Goal: Answer question/provide support: Share knowledge or assist other users

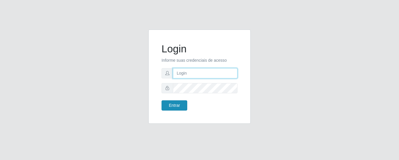
type input "precobom@rejane"
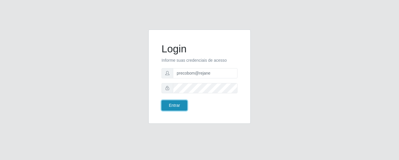
click at [181, 107] on button "Entrar" at bounding box center [175, 105] width 26 height 10
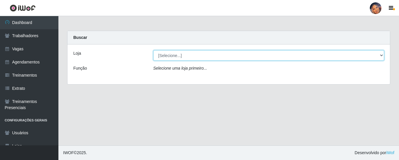
click at [202, 60] on select "[Selecione...] Supermercado Preço Bom" at bounding box center [268, 55] width 231 height 10
select select "169"
click at [153, 50] on select "[Selecione...] Supermercado Preço Bom" at bounding box center [268, 55] width 231 height 10
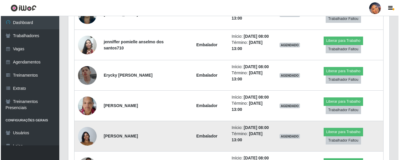
scroll to position [229, 0]
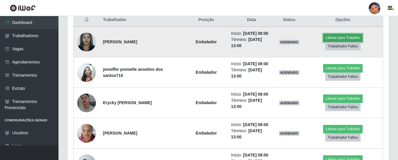
click at [328, 37] on button "Liberar para Trabalho" at bounding box center [342, 38] width 39 height 8
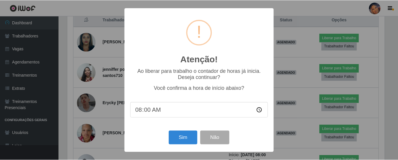
scroll to position [121, 318]
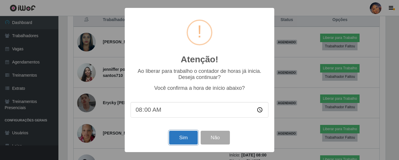
click at [181, 137] on button "Sim" at bounding box center [183, 138] width 28 height 14
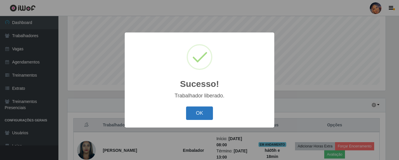
click at [202, 112] on button "OK" at bounding box center [199, 113] width 27 height 14
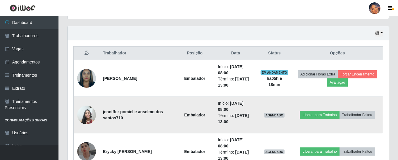
scroll to position [212, 0]
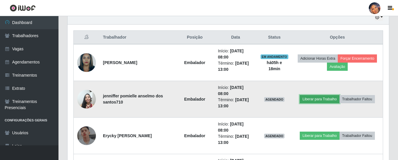
click at [312, 98] on button "Liberar para Trabalho" at bounding box center [318, 99] width 39 height 8
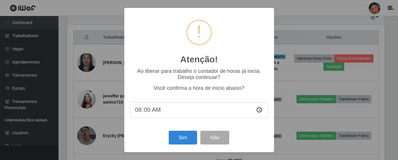
scroll to position [121, 318]
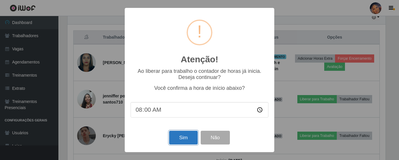
drag, startPoint x: 183, startPoint y: 139, endPoint x: 182, endPoint y: 136, distance: 3.3
click at [182, 139] on button "Sim" at bounding box center [183, 138] width 28 height 14
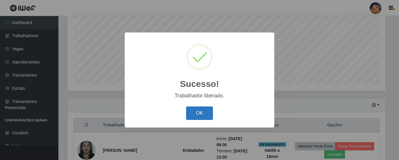
click at [204, 108] on button "OK" at bounding box center [199, 113] width 27 height 14
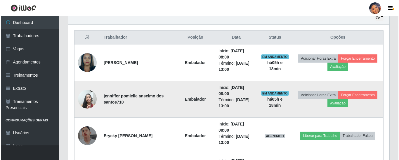
scroll to position [241, 0]
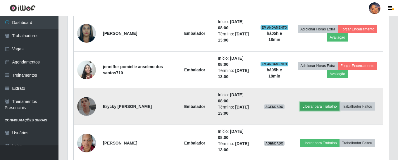
click at [310, 105] on button "Liberar para Trabalho" at bounding box center [318, 106] width 39 height 8
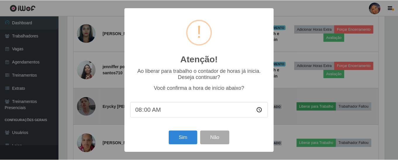
scroll to position [121, 318]
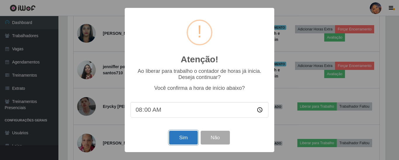
click at [188, 136] on button "Sim" at bounding box center [183, 138] width 28 height 14
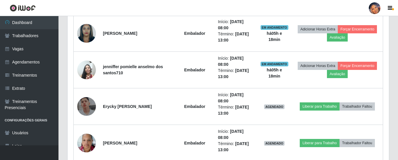
scroll to position [0, 0]
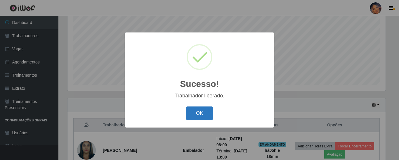
click at [207, 111] on button "OK" at bounding box center [199, 113] width 27 height 14
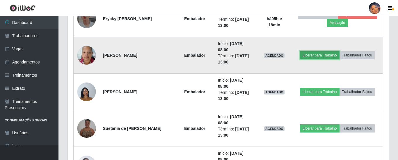
click at [311, 56] on button "Liberar para Trabalho" at bounding box center [318, 55] width 39 height 8
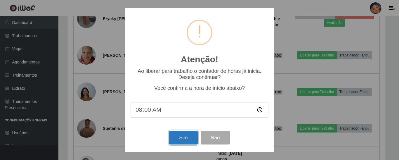
click at [188, 134] on button "Sim" at bounding box center [183, 138] width 28 height 14
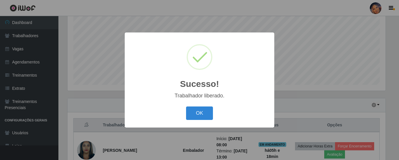
click at [193, 105] on div "OK Cancel" at bounding box center [200, 113] width 138 height 17
click at [195, 109] on button "OK" at bounding box center [199, 113] width 27 height 14
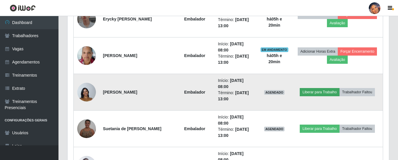
scroll to position [329, 0]
click at [327, 89] on button "Liberar para Trabalho" at bounding box center [318, 92] width 39 height 8
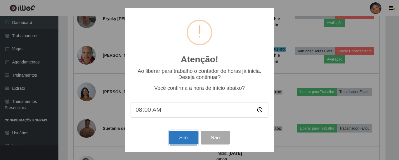
click at [189, 135] on button "Sim" at bounding box center [183, 138] width 28 height 14
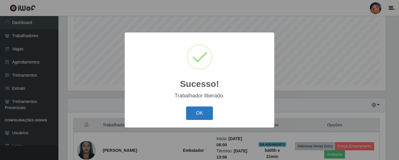
click at [197, 111] on button "OK" at bounding box center [199, 113] width 27 height 14
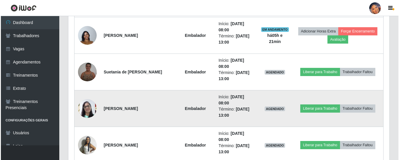
scroll to position [387, 0]
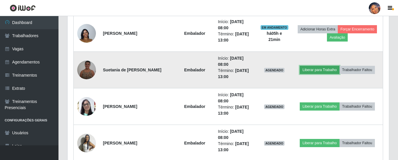
click at [317, 71] on button "Liberar para Trabalho" at bounding box center [318, 70] width 39 height 8
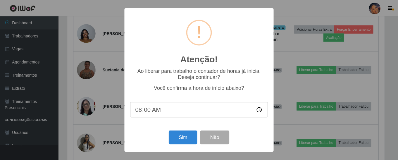
scroll to position [121, 318]
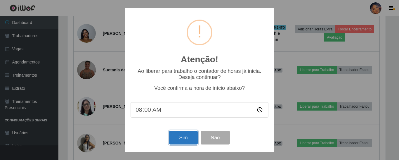
click at [190, 136] on button "Sim" at bounding box center [183, 138] width 28 height 14
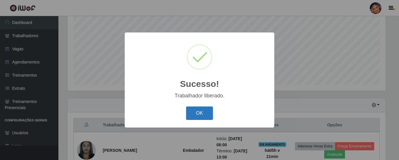
click at [199, 111] on button "OK" at bounding box center [199, 113] width 27 height 14
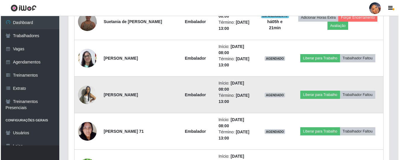
scroll to position [445, 0]
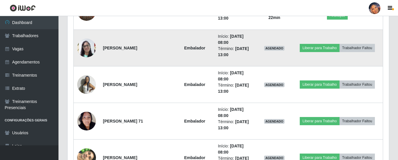
click at [85, 53] on img at bounding box center [86, 47] width 19 height 33
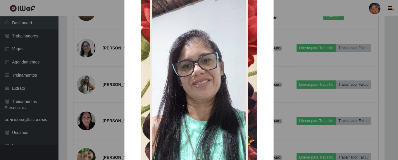
scroll to position [99, 0]
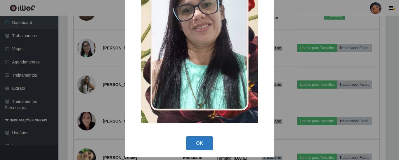
click at [200, 142] on button "OK" at bounding box center [199, 143] width 27 height 14
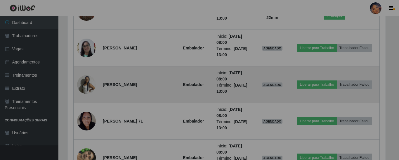
scroll to position [121, 321]
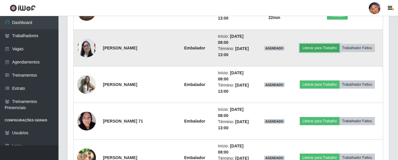
click at [314, 50] on button "Liberar para Trabalho" at bounding box center [318, 48] width 39 height 8
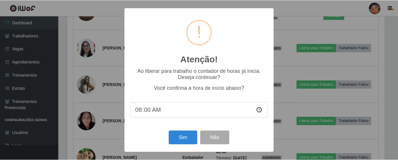
scroll to position [121, 318]
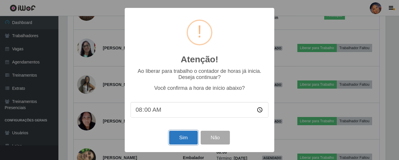
click at [176, 141] on button "Sim" at bounding box center [183, 138] width 28 height 14
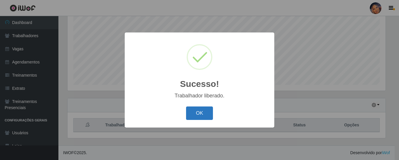
click at [202, 110] on button "OK" at bounding box center [199, 113] width 27 height 14
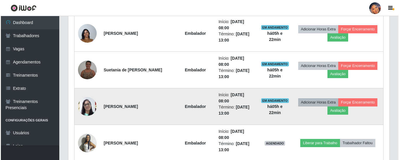
scroll to position [416, 0]
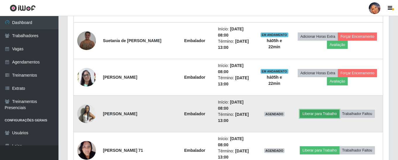
click at [320, 113] on button "Liberar para Trabalho" at bounding box center [318, 114] width 39 height 8
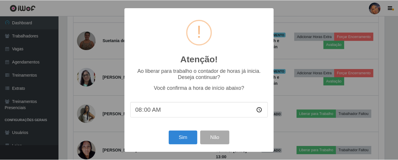
scroll to position [121, 318]
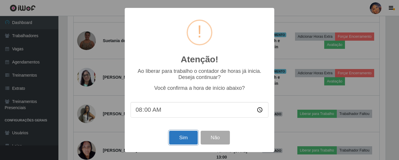
click at [190, 141] on button "Sim" at bounding box center [183, 138] width 28 height 14
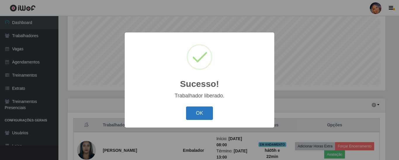
click at [204, 113] on button "OK" at bounding box center [199, 113] width 27 height 14
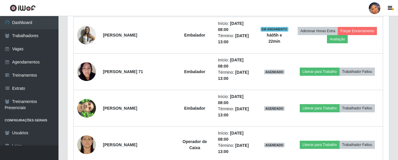
scroll to position [504, 0]
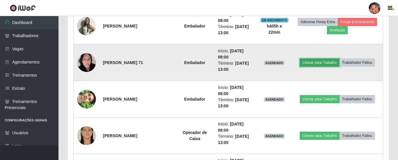
click at [315, 62] on button "Liberar para Trabalho" at bounding box center [318, 62] width 39 height 8
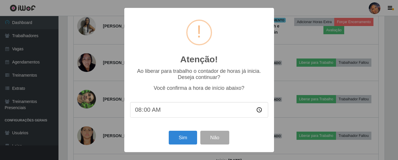
scroll to position [121, 318]
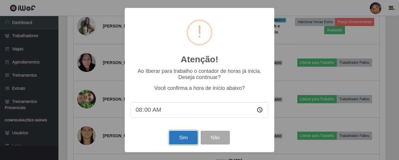
click at [181, 138] on button "Sim" at bounding box center [183, 138] width 28 height 14
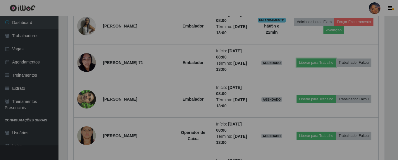
scroll to position [121, 321]
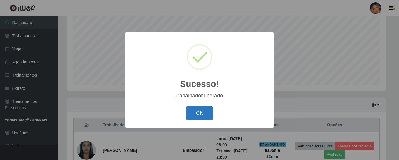
click at [189, 111] on button "OK" at bounding box center [199, 113] width 27 height 14
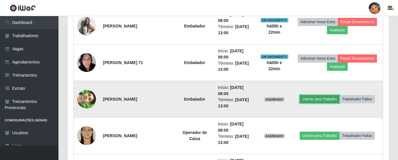
click at [308, 98] on button "Liberar para Trabalho" at bounding box center [318, 99] width 39 height 8
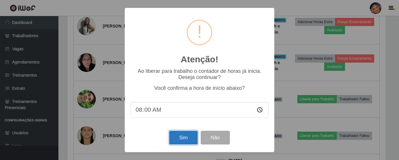
click at [178, 138] on button "Sim" at bounding box center [183, 138] width 28 height 14
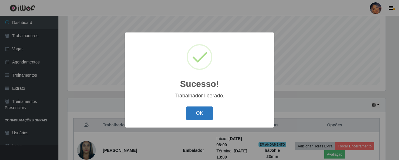
click at [203, 109] on button "OK" at bounding box center [199, 113] width 27 height 14
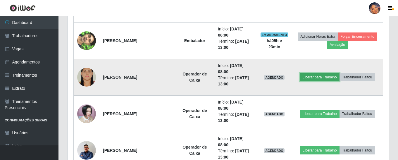
click at [322, 78] on button "Liberar para Trabalho" at bounding box center [318, 77] width 39 height 8
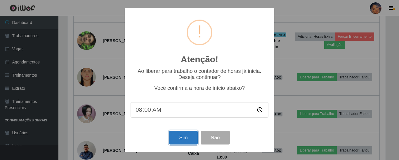
click at [189, 137] on button "Sim" at bounding box center [183, 138] width 28 height 14
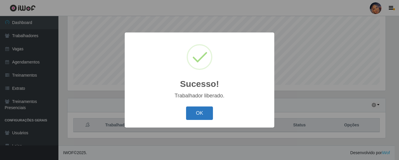
click at [205, 115] on button "OK" at bounding box center [199, 113] width 27 height 14
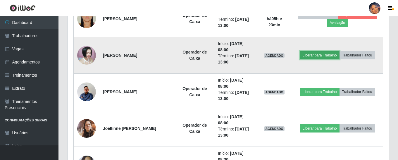
click at [325, 56] on button "Liberar para Trabalho" at bounding box center [318, 55] width 39 height 8
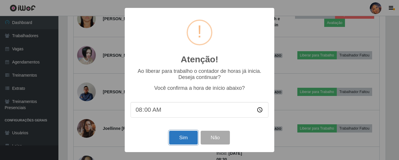
click at [185, 142] on button "Sim" at bounding box center [183, 138] width 28 height 14
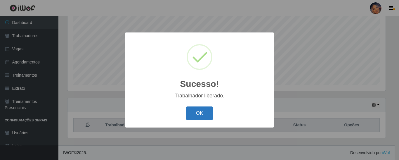
click at [200, 110] on button "OK" at bounding box center [199, 113] width 27 height 14
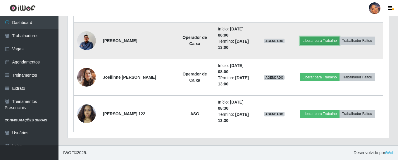
click at [311, 41] on button "Liberar para Trabalho" at bounding box center [318, 41] width 39 height 8
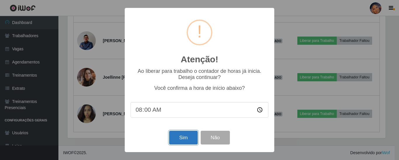
click at [189, 133] on button "Sim" at bounding box center [183, 138] width 28 height 14
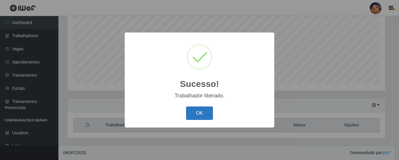
click at [200, 114] on button "OK" at bounding box center [199, 113] width 27 height 14
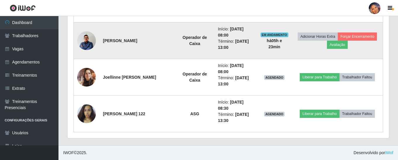
click at [89, 44] on img at bounding box center [86, 41] width 19 height 24
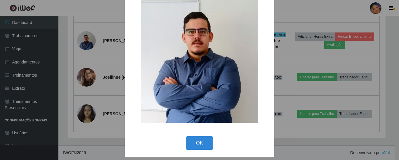
drag, startPoint x: 198, startPoint y: 144, endPoint x: 244, endPoint y: 126, distance: 49.4
click at [198, 144] on button "OK" at bounding box center [199, 143] width 27 height 14
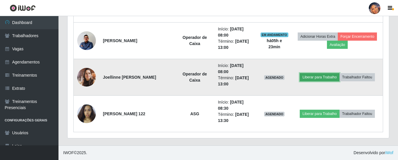
click at [305, 77] on button "Liberar para Trabalho" at bounding box center [318, 77] width 39 height 8
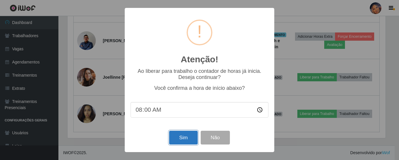
click at [189, 139] on button "Sim" at bounding box center [183, 138] width 28 height 14
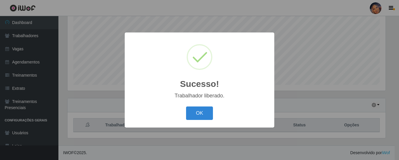
click at [186, 117] on div "OK Cancel" at bounding box center [200, 113] width 138 height 17
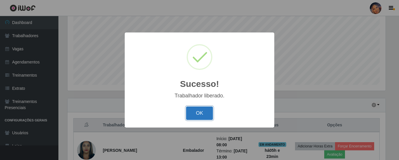
click at [197, 113] on button "OK" at bounding box center [199, 113] width 27 height 14
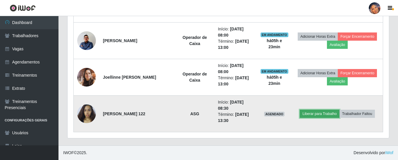
click at [320, 112] on button "Liberar para Trabalho" at bounding box center [318, 114] width 39 height 8
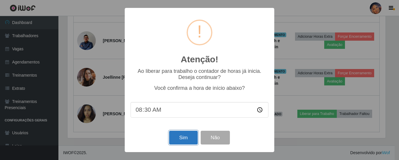
click at [189, 139] on button "Sim" at bounding box center [183, 138] width 28 height 14
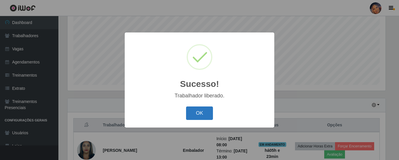
click at [203, 114] on button "OK" at bounding box center [199, 113] width 27 height 14
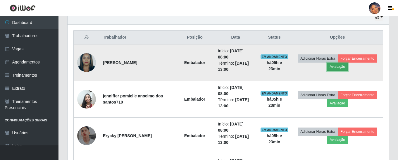
click at [336, 69] on button "Avaliação" at bounding box center [337, 67] width 21 height 8
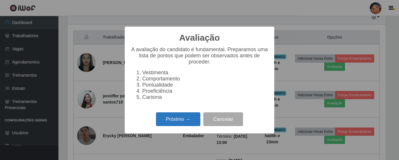
click at [185, 124] on button "Próximo →" at bounding box center [178, 119] width 44 height 14
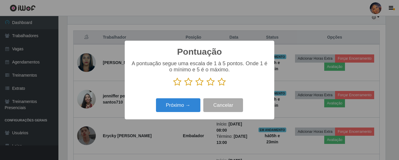
drag, startPoint x: 223, startPoint y: 84, endPoint x: 210, endPoint y: 92, distance: 15.1
click at [222, 85] on icon at bounding box center [222, 81] width 8 height 9
click at [218, 86] on input "radio" at bounding box center [218, 86] width 0 height 0
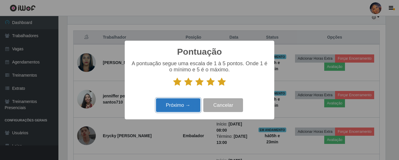
click at [188, 107] on button "Próximo →" at bounding box center [178, 105] width 44 height 14
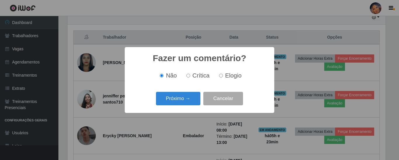
click at [187, 100] on button "Próximo →" at bounding box center [178, 99] width 44 height 14
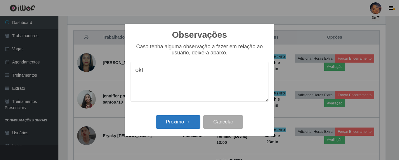
type textarea "ok!"
click at [190, 119] on button "Próximo →" at bounding box center [178, 122] width 44 height 14
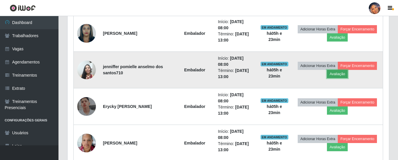
click at [335, 74] on button "Avaliação" at bounding box center [337, 74] width 21 height 8
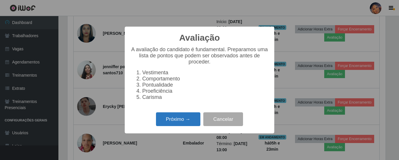
click at [191, 122] on button "Próximo →" at bounding box center [178, 119] width 44 height 14
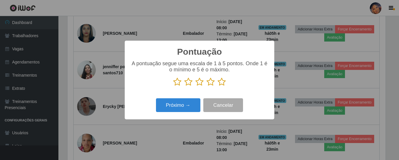
click at [222, 83] on icon at bounding box center [222, 81] width 8 height 9
click at [218, 86] on input "radio" at bounding box center [218, 86] width 0 height 0
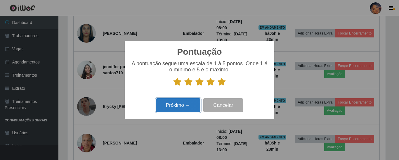
click at [174, 104] on button "Próximo →" at bounding box center [178, 105] width 44 height 14
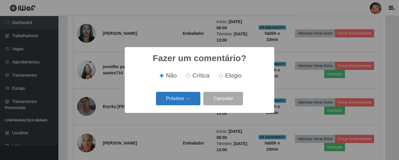
click at [176, 101] on button "Próximo →" at bounding box center [178, 99] width 44 height 14
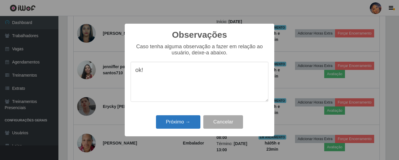
type textarea "ok!"
drag, startPoint x: 186, startPoint y: 127, endPoint x: 238, endPoint y: 96, distance: 60.6
click at [186, 126] on button "Próximo →" at bounding box center [178, 122] width 44 height 14
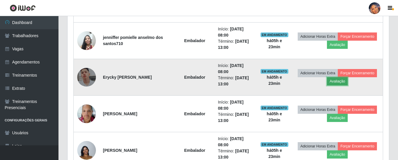
click at [343, 81] on button "Avaliação" at bounding box center [337, 81] width 21 height 8
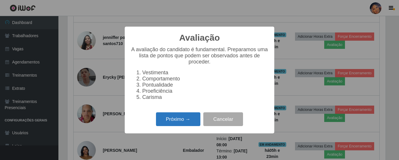
click at [173, 122] on button "Próximo →" at bounding box center [178, 119] width 44 height 14
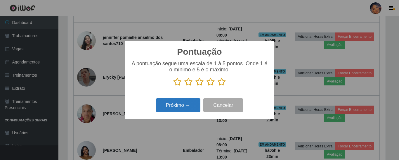
drag, startPoint x: 223, startPoint y: 84, endPoint x: 188, endPoint y: 101, distance: 38.7
click at [216, 86] on p at bounding box center [200, 81] width 138 height 9
click at [221, 81] on icon at bounding box center [222, 81] width 8 height 9
click at [218, 86] on input "radio" at bounding box center [218, 86] width 0 height 0
click at [178, 108] on button "Próximo →" at bounding box center [178, 105] width 44 height 14
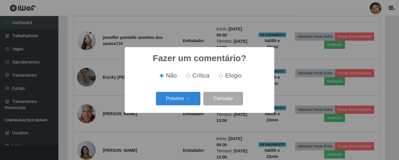
click at [179, 105] on div "Próximo → Cancelar" at bounding box center [200, 98] width 138 height 17
click at [180, 101] on button "Próximo →" at bounding box center [178, 99] width 44 height 14
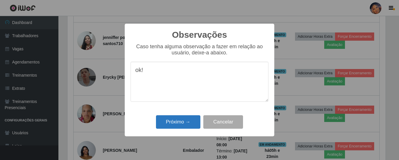
type textarea "ok!"
click at [179, 126] on button "Próximo →" at bounding box center [178, 122] width 44 height 14
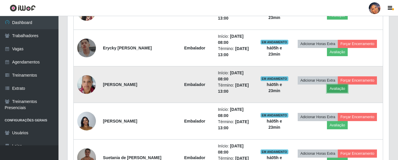
click at [341, 89] on button "Avaliação" at bounding box center [337, 88] width 21 height 8
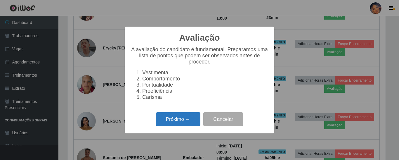
click at [185, 122] on button "Próximo →" at bounding box center [178, 119] width 44 height 14
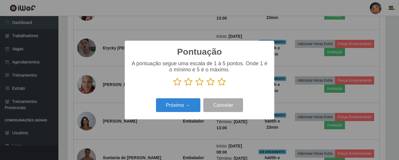
drag, startPoint x: 225, startPoint y: 82, endPoint x: 211, endPoint y: 92, distance: 16.8
click at [224, 83] on icon at bounding box center [222, 81] width 8 height 9
click at [218, 86] on input "radio" at bounding box center [218, 86] width 0 height 0
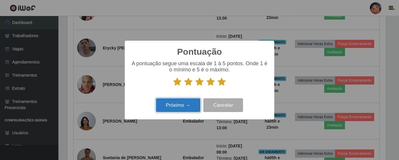
click at [188, 104] on button "Próximo →" at bounding box center [178, 105] width 44 height 14
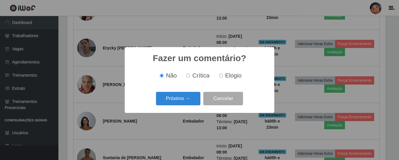
click at [188, 100] on button "Próximo →" at bounding box center [178, 99] width 44 height 14
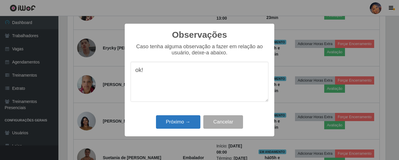
type textarea "ok!"
click at [183, 124] on button "Próximo →" at bounding box center [178, 122] width 44 height 14
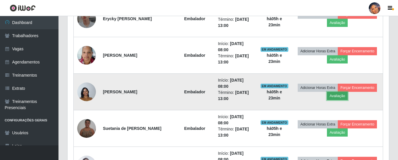
click at [339, 97] on button "Avaliação" at bounding box center [337, 96] width 21 height 8
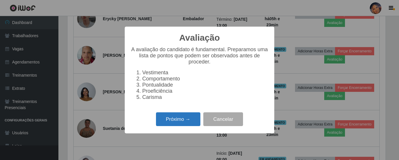
click at [180, 124] on button "Próximo →" at bounding box center [178, 119] width 44 height 14
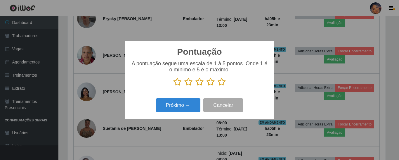
click at [223, 82] on icon at bounding box center [222, 81] width 8 height 9
click at [218, 86] on input "radio" at bounding box center [218, 86] width 0 height 0
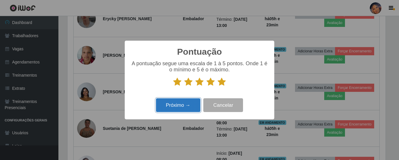
click at [170, 106] on button "Próximo →" at bounding box center [178, 105] width 44 height 14
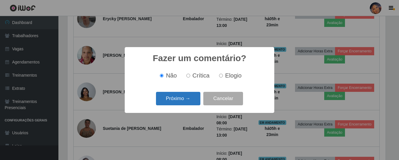
click at [171, 103] on button "Próximo →" at bounding box center [178, 99] width 44 height 14
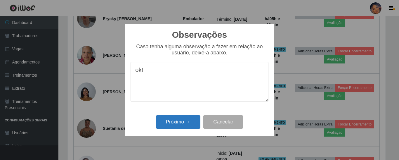
type textarea "ok!"
click at [174, 122] on button "Próximo →" at bounding box center [178, 122] width 44 height 14
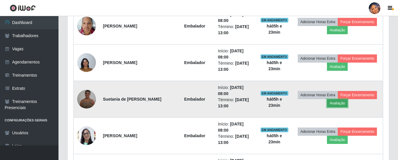
click at [341, 106] on button "Avaliação" at bounding box center [337, 103] width 21 height 8
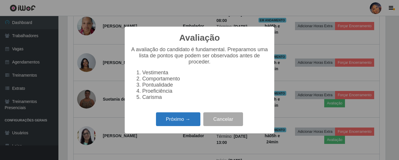
click at [181, 120] on button "Próximo →" at bounding box center [178, 119] width 44 height 14
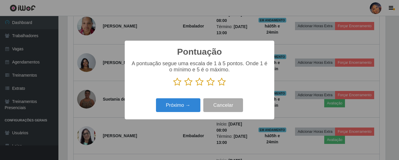
click at [218, 84] on icon at bounding box center [222, 81] width 8 height 9
click at [218, 86] on input "radio" at bounding box center [218, 86] width 0 height 0
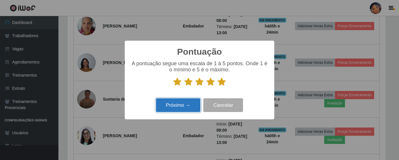
click at [178, 105] on button "Próximo →" at bounding box center [178, 105] width 44 height 14
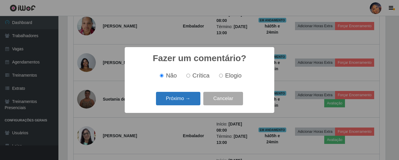
click at [179, 99] on button "Próximo →" at bounding box center [178, 99] width 44 height 14
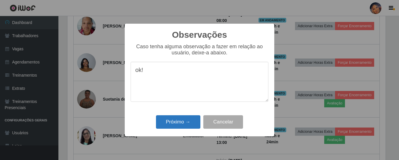
type textarea "ok!"
drag, startPoint x: 178, startPoint y: 125, endPoint x: 257, endPoint y: 76, distance: 92.3
click at [180, 124] on button "Próximo →" at bounding box center [178, 122] width 44 height 14
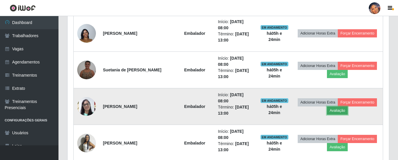
click at [334, 113] on button "Avaliação" at bounding box center [337, 110] width 21 height 8
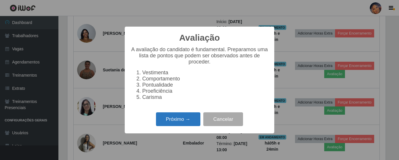
click at [186, 122] on button "Próximo →" at bounding box center [178, 119] width 44 height 14
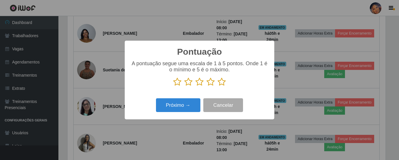
drag, startPoint x: 221, startPoint y: 81, endPoint x: 195, endPoint y: 97, distance: 29.9
click at [219, 81] on icon at bounding box center [222, 81] width 8 height 9
click at [218, 86] on input "radio" at bounding box center [218, 86] width 0 height 0
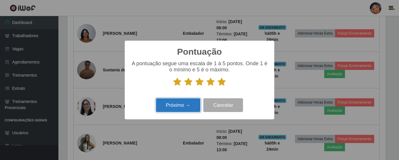
click at [185, 106] on button "Próximo →" at bounding box center [178, 105] width 44 height 14
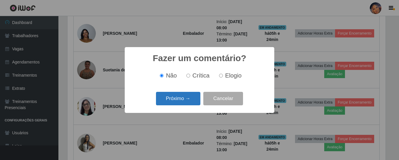
click at [186, 98] on button "Próximo →" at bounding box center [178, 99] width 44 height 14
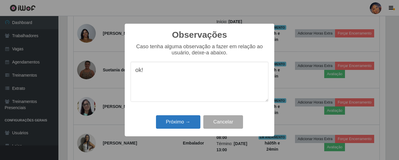
type textarea "ok!"
click at [177, 126] on button "Próximo →" at bounding box center [178, 122] width 44 height 14
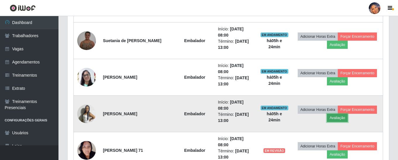
click at [333, 120] on button "Avaliação" at bounding box center [337, 118] width 21 height 8
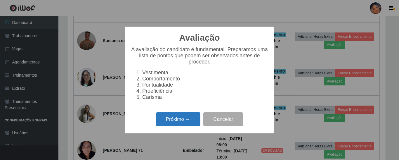
click at [185, 121] on button "Próximo →" at bounding box center [178, 119] width 44 height 14
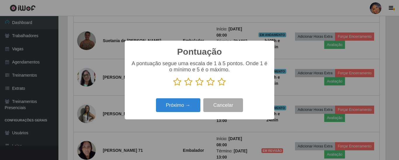
click at [224, 84] on icon at bounding box center [222, 81] width 8 height 9
click at [218, 86] on input "radio" at bounding box center [218, 86] width 0 height 0
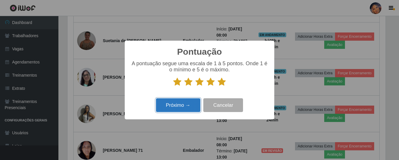
click at [187, 108] on button "Próximo →" at bounding box center [178, 105] width 44 height 14
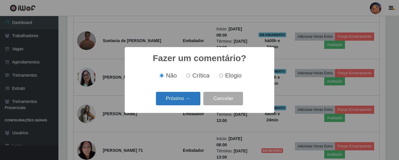
click at [188, 100] on button "Próximo →" at bounding box center [178, 99] width 44 height 14
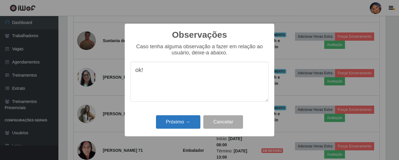
type textarea "ok!"
click at [180, 126] on button "Próximo →" at bounding box center [178, 122] width 44 height 14
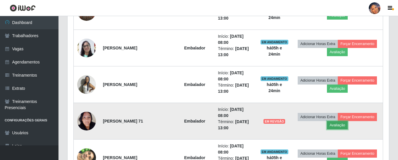
click at [336, 127] on button "Avaliação" at bounding box center [337, 125] width 21 height 8
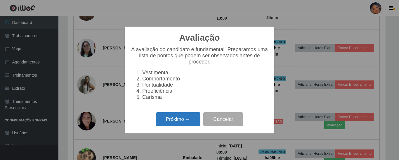
drag, startPoint x: 168, startPoint y: 121, endPoint x: 173, endPoint y: 118, distance: 6.1
click at [173, 118] on button "Próximo →" at bounding box center [178, 119] width 44 height 14
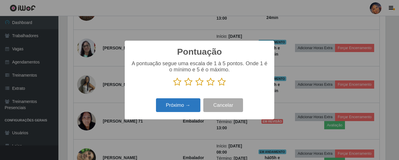
drag, startPoint x: 223, startPoint y: 84, endPoint x: 195, endPoint y: 102, distance: 33.3
click at [221, 85] on icon at bounding box center [222, 81] width 8 height 9
click at [218, 86] on input "radio" at bounding box center [218, 86] width 0 height 0
click at [183, 105] on button "Próximo →" at bounding box center [178, 105] width 44 height 14
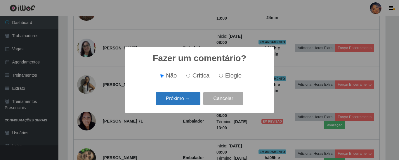
click at [185, 98] on button "Próximo →" at bounding box center [178, 99] width 44 height 14
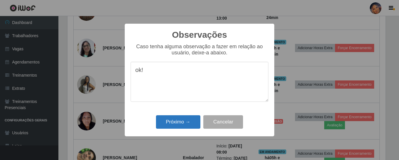
type textarea "ok!"
click at [181, 124] on button "Próximo →" at bounding box center [178, 122] width 44 height 14
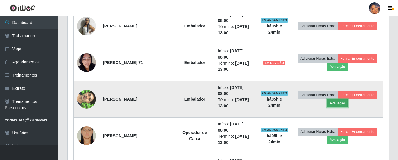
click at [344, 103] on button "Avaliação" at bounding box center [337, 103] width 21 height 8
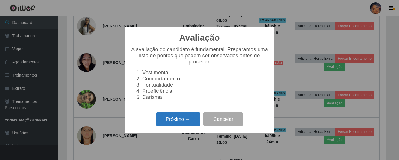
click at [172, 123] on button "Próximo →" at bounding box center [178, 119] width 44 height 14
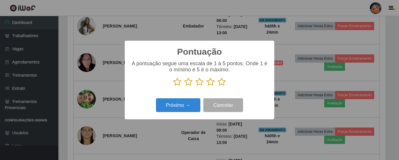
click at [218, 82] on icon at bounding box center [222, 81] width 8 height 9
click at [218, 86] on input "radio" at bounding box center [218, 86] width 0 height 0
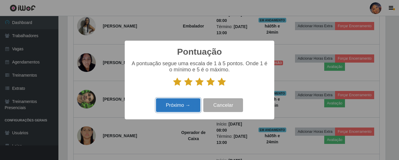
click at [177, 104] on button "Próximo →" at bounding box center [178, 105] width 44 height 14
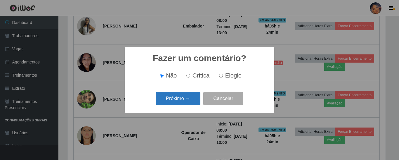
click at [178, 101] on button "Próximo →" at bounding box center [178, 99] width 44 height 14
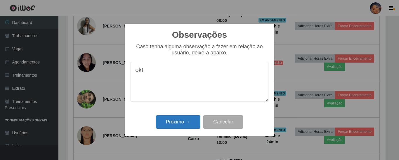
type textarea "ok!"
click at [181, 118] on button "Próximo →" at bounding box center [178, 122] width 44 height 14
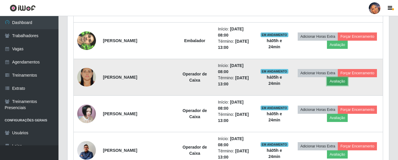
click at [335, 82] on button "Avaliação" at bounding box center [337, 81] width 21 height 8
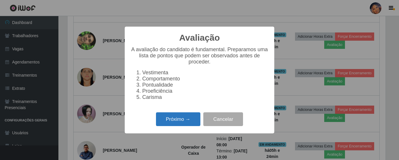
click at [184, 121] on button "Próximo →" at bounding box center [178, 119] width 44 height 14
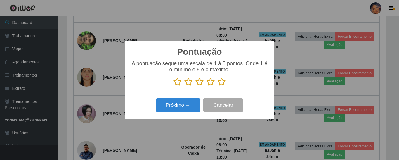
click at [221, 83] on icon at bounding box center [222, 81] width 8 height 9
click at [218, 86] on input "radio" at bounding box center [218, 86] width 0 height 0
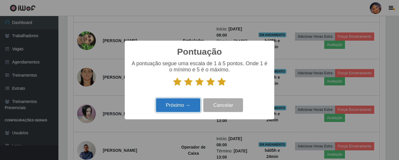
click at [180, 108] on button "Próximo →" at bounding box center [178, 105] width 44 height 14
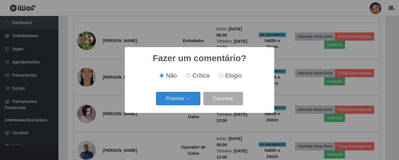
click at [179, 105] on button "Próximo →" at bounding box center [178, 99] width 44 height 14
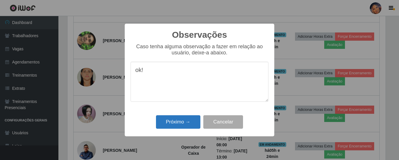
type textarea "ok!"
click at [179, 126] on button "Próximo →" at bounding box center [178, 122] width 44 height 14
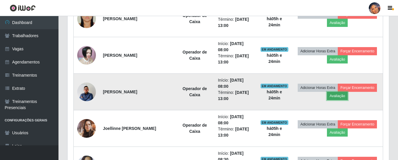
click at [339, 98] on button "Avaliação" at bounding box center [337, 96] width 21 height 8
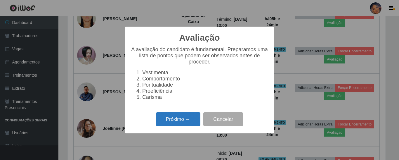
click at [185, 123] on button "Próximo →" at bounding box center [178, 119] width 44 height 14
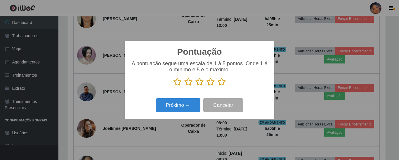
click at [220, 82] on icon at bounding box center [222, 81] width 8 height 9
click at [218, 86] on input "radio" at bounding box center [218, 86] width 0 height 0
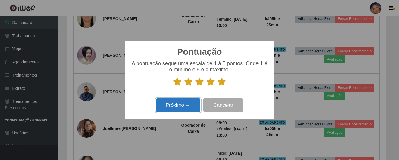
click at [171, 108] on button "Próximo →" at bounding box center [178, 105] width 44 height 14
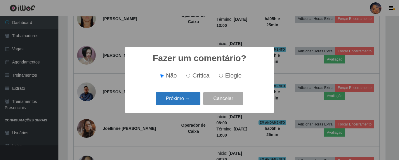
click at [178, 97] on button "Próximo →" at bounding box center [178, 99] width 44 height 14
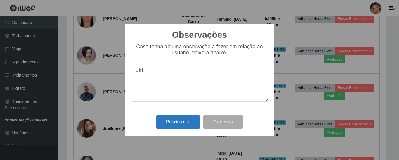
type textarea "ok!"
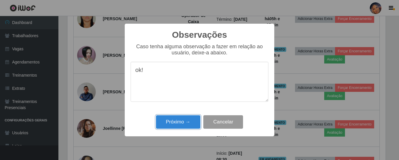
drag, startPoint x: 188, startPoint y: 124, endPoint x: 203, endPoint y: 103, distance: 26.1
click at [188, 124] on button "Próximo →" at bounding box center [178, 122] width 44 height 14
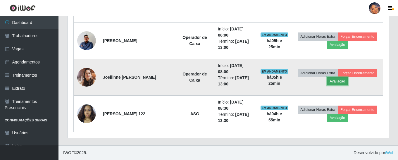
click at [337, 84] on button "Avaliação" at bounding box center [337, 81] width 21 height 8
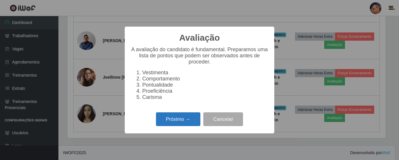
drag, startPoint x: 187, startPoint y: 123, endPoint x: 188, endPoint y: 118, distance: 4.5
click at [188, 118] on button "Próximo →" at bounding box center [178, 119] width 44 height 14
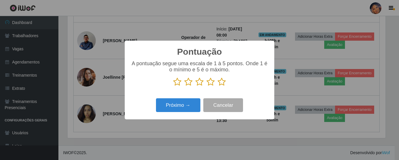
click at [219, 83] on icon at bounding box center [222, 81] width 8 height 9
click at [218, 86] on input "radio" at bounding box center [218, 86] width 0 height 0
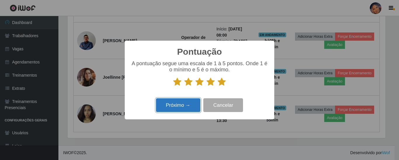
click at [174, 107] on button "Próximo →" at bounding box center [178, 105] width 44 height 14
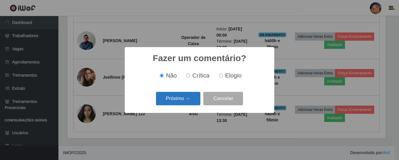
click at [177, 100] on button "Próximo →" at bounding box center [178, 99] width 44 height 14
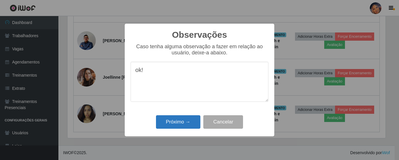
type textarea "ok!"
click at [168, 122] on button "Próximo →" at bounding box center [178, 122] width 44 height 14
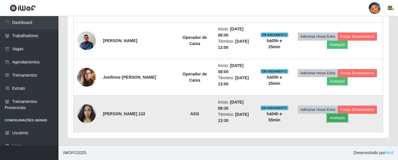
click at [334, 119] on button "Avaliação" at bounding box center [337, 118] width 21 height 8
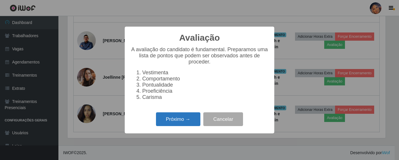
drag, startPoint x: 186, startPoint y: 125, endPoint x: 187, endPoint y: 118, distance: 6.8
click at [187, 118] on button "Próximo →" at bounding box center [178, 119] width 44 height 14
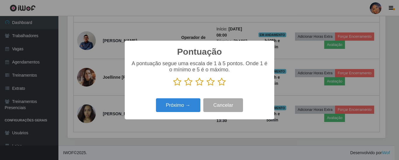
drag, startPoint x: 225, startPoint y: 81, endPoint x: 209, endPoint y: 93, distance: 19.7
click at [223, 82] on icon at bounding box center [222, 81] width 8 height 9
click at [218, 86] on input "radio" at bounding box center [218, 86] width 0 height 0
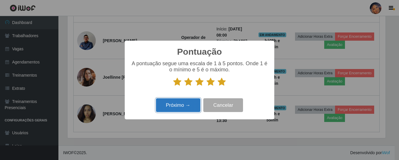
click at [182, 105] on button "Próximo →" at bounding box center [178, 105] width 44 height 14
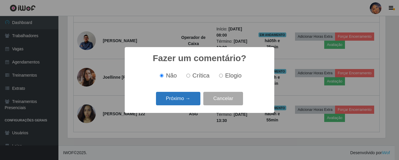
click at [183, 100] on button "Próximo →" at bounding box center [178, 99] width 44 height 14
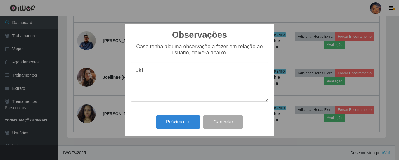
type textarea "ok!"
click at [182, 132] on div "Observações × Caso tenha alguma observação a fazer em relação ao usuário, deixe…" at bounding box center [200, 80] width 150 height 112
click at [182, 126] on button "Próximo →" at bounding box center [178, 122] width 44 height 14
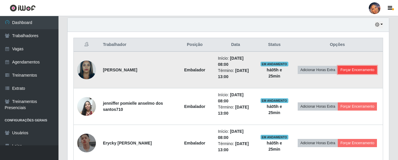
click at [367, 67] on button "Forçar Encerramento" at bounding box center [356, 70] width 39 height 8
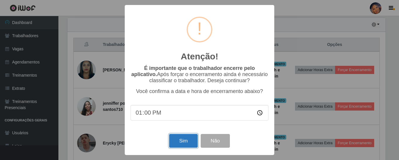
click at [181, 140] on button "Sim" at bounding box center [183, 141] width 28 height 14
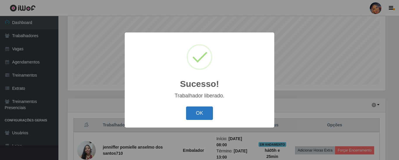
click at [207, 111] on button "OK" at bounding box center [199, 113] width 27 height 14
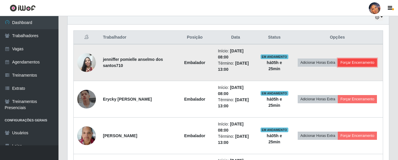
click at [357, 61] on button "Forçar Encerramento" at bounding box center [356, 62] width 39 height 8
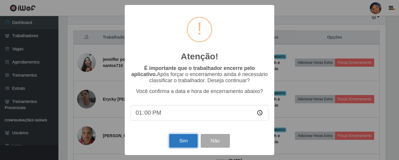
click at [188, 141] on button "Sim" at bounding box center [183, 141] width 28 height 14
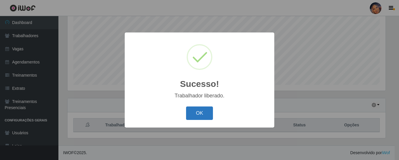
click at [199, 111] on button "OK" at bounding box center [199, 113] width 27 height 14
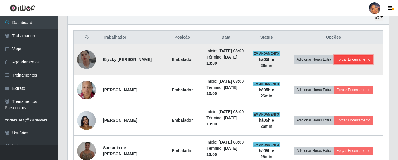
click at [359, 62] on button "Forçar Encerramento" at bounding box center [353, 59] width 39 height 8
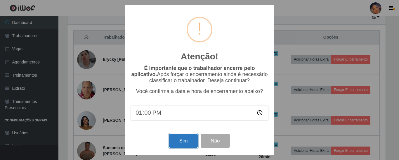
click at [187, 140] on button "Sim" at bounding box center [183, 141] width 28 height 14
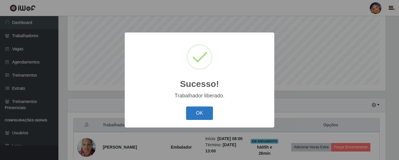
click at [204, 109] on button "OK" at bounding box center [199, 113] width 27 height 14
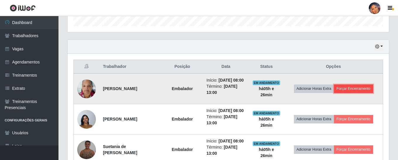
click at [357, 93] on button "Forçar Encerramento" at bounding box center [353, 88] width 39 height 8
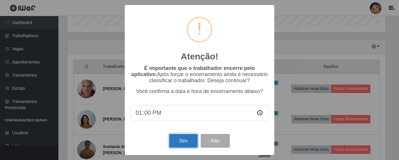
click at [185, 140] on button "Sim" at bounding box center [183, 141] width 28 height 14
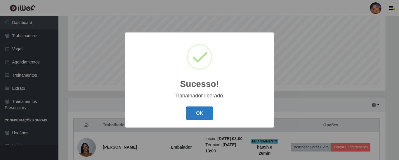
click at [196, 114] on button "OK" at bounding box center [199, 113] width 27 height 14
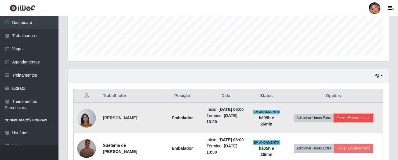
click at [353, 118] on button "Forçar Encerramento" at bounding box center [353, 118] width 39 height 8
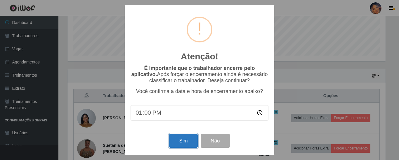
click at [184, 138] on button "Sim" at bounding box center [183, 141] width 28 height 14
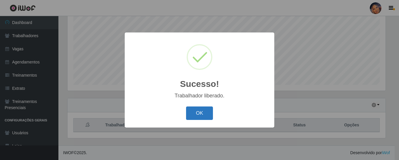
click at [200, 112] on button "OK" at bounding box center [199, 113] width 27 height 14
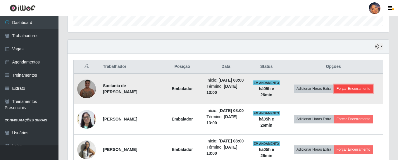
click at [347, 93] on button "Forçar Encerramento" at bounding box center [353, 88] width 39 height 8
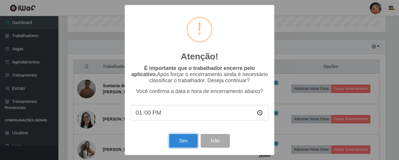
drag, startPoint x: 190, startPoint y: 141, endPoint x: 192, endPoint y: 133, distance: 7.9
click at [190, 140] on button "Sim" at bounding box center [183, 141] width 28 height 14
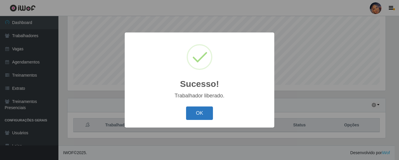
click at [204, 113] on button "OK" at bounding box center [199, 113] width 27 height 14
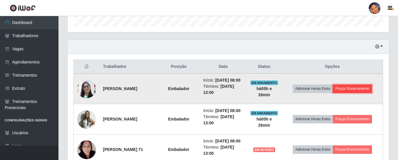
click at [358, 93] on button "Forçar Encerramento" at bounding box center [351, 88] width 39 height 8
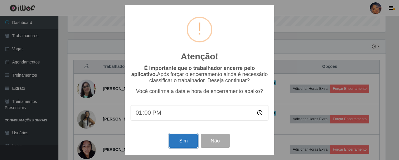
click at [187, 143] on button "Sim" at bounding box center [183, 141] width 28 height 14
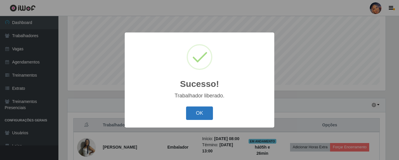
click at [202, 114] on button "OK" at bounding box center [199, 113] width 27 height 14
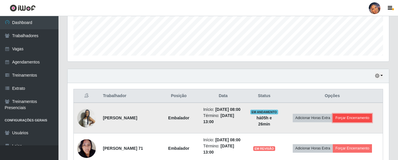
click at [348, 120] on button "Forçar Encerramento" at bounding box center [351, 118] width 39 height 8
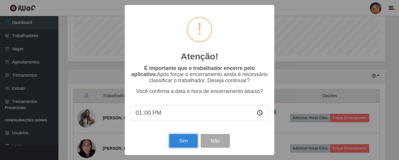
drag, startPoint x: 183, startPoint y: 140, endPoint x: 195, endPoint y: 129, distance: 16.0
click at [184, 138] on button "Sim" at bounding box center [183, 141] width 28 height 14
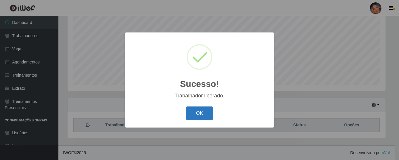
click at [193, 119] on button "OK" at bounding box center [199, 113] width 27 height 14
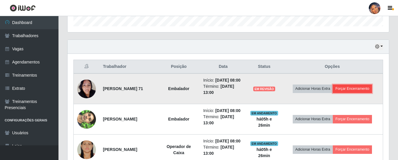
click at [348, 91] on button "Forçar Encerramento" at bounding box center [351, 88] width 39 height 8
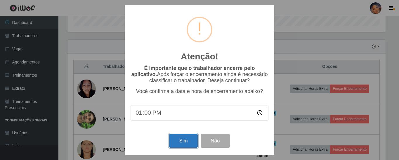
drag, startPoint x: 190, startPoint y: 139, endPoint x: 195, endPoint y: 133, distance: 8.1
click at [190, 138] on button "Sim" at bounding box center [183, 141] width 28 height 14
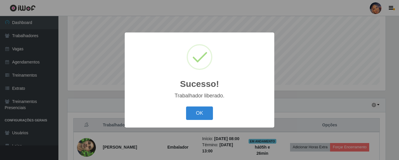
drag, startPoint x: 203, startPoint y: 111, endPoint x: 271, endPoint y: 108, distance: 68.7
click at [204, 111] on button "OK" at bounding box center [199, 113] width 27 height 14
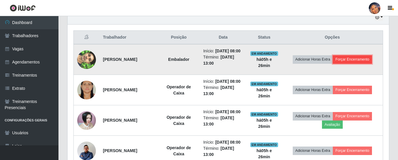
click at [361, 62] on button "Forçar Encerramento" at bounding box center [351, 59] width 39 height 8
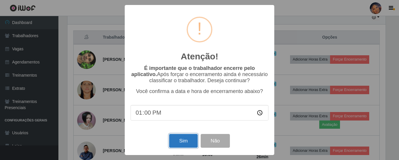
click at [190, 140] on button "Sim" at bounding box center [183, 141] width 28 height 14
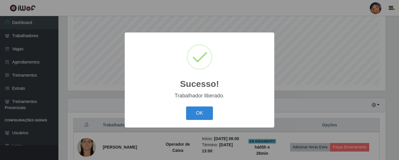
drag, startPoint x: 204, startPoint y: 110, endPoint x: 261, endPoint y: 95, distance: 58.9
click at [206, 109] on button "OK" at bounding box center [199, 113] width 27 height 14
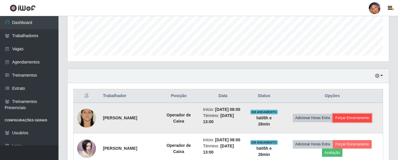
click at [356, 118] on button "Forçar Encerramento" at bounding box center [351, 118] width 39 height 8
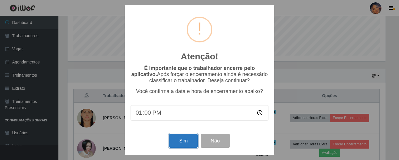
drag, startPoint x: 180, startPoint y: 143, endPoint x: 186, endPoint y: 138, distance: 7.3
click at [183, 140] on button "Sim" at bounding box center [183, 141] width 28 height 14
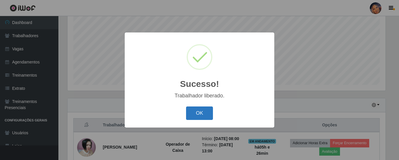
drag, startPoint x: 197, startPoint y: 112, endPoint x: 231, endPoint y: 111, distance: 33.9
click at [199, 112] on button "OK" at bounding box center [199, 113] width 27 height 14
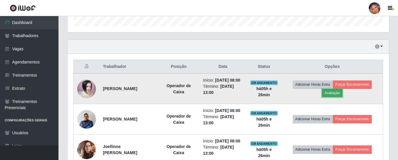
click at [335, 97] on button "Avaliação" at bounding box center [332, 93] width 21 height 8
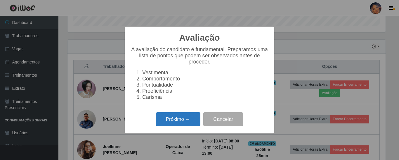
click at [197, 124] on button "Próximo →" at bounding box center [178, 119] width 44 height 14
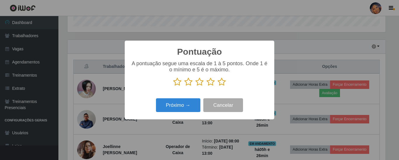
drag, startPoint x: 225, startPoint y: 84, endPoint x: 201, endPoint y: 97, distance: 27.2
click at [223, 84] on icon at bounding box center [222, 81] width 8 height 9
click at [218, 86] on input "radio" at bounding box center [218, 86] width 0 height 0
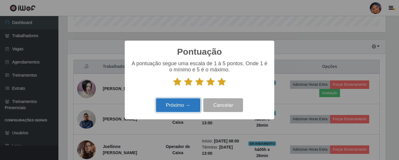
click at [177, 107] on button "Próximo →" at bounding box center [178, 105] width 44 height 14
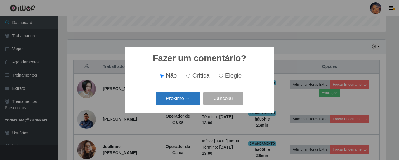
click at [176, 103] on button "Próximo →" at bounding box center [178, 99] width 44 height 14
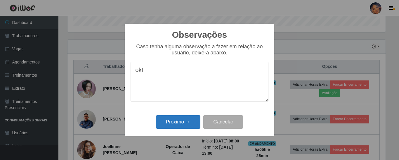
type textarea "ok!"
click at [187, 120] on button "Próximo →" at bounding box center [178, 122] width 44 height 14
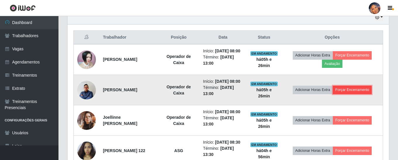
click at [368, 94] on button "Forçar Encerramento" at bounding box center [351, 90] width 39 height 8
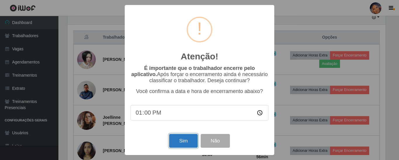
click at [183, 141] on button "Sim" at bounding box center [183, 141] width 28 height 14
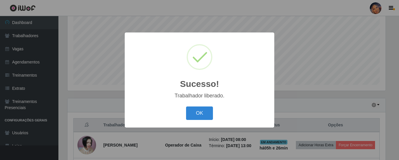
drag, startPoint x: 198, startPoint y: 113, endPoint x: 245, endPoint y: 103, distance: 48.1
click at [201, 112] on button "OK" at bounding box center [199, 113] width 27 height 14
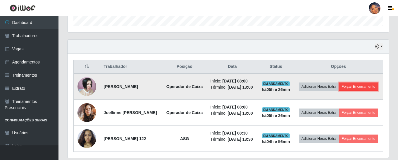
click at [339, 91] on button "Forçar Encerramento" at bounding box center [358, 86] width 39 height 8
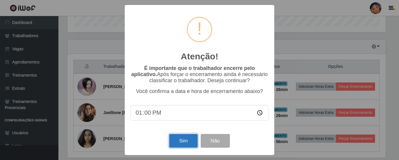
click at [179, 142] on button "Sim" at bounding box center [183, 141] width 28 height 14
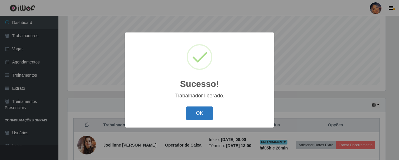
click at [201, 113] on button "OK" at bounding box center [199, 113] width 27 height 14
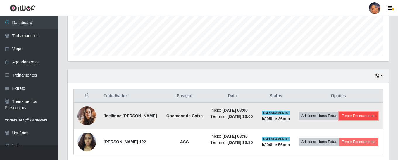
click at [339, 120] on button "Forçar Encerramento" at bounding box center [358, 116] width 39 height 8
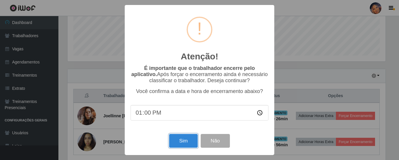
drag, startPoint x: 184, startPoint y: 142, endPoint x: 191, endPoint y: 138, distance: 8.5
click at [184, 142] on button "Sim" at bounding box center [183, 141] width 28 height 14
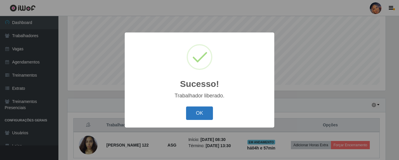
click at [202, 116] on button "OK" at bounding box center [199, 113] width 27 height 14
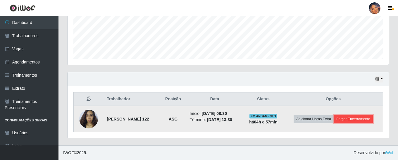
click at [355, 120] on button "Forçar Encerramento" at bounding box center [352, 119] width 39 height 8
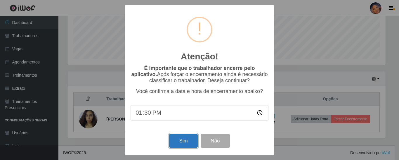
click at [183, 145] on button "Sim" at bounding box center [183, 141] width 28 height 14
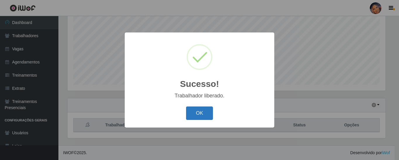
click at [196, 115] on button "OK" at bounding box center [199, 113] width 27 height 14
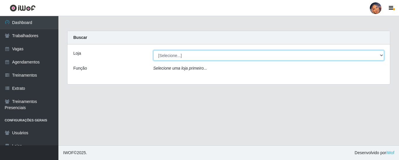
click at [183, 57] on select "[Selecione...] Supermercado Preço Bom" at bounding box center [268, 55] width 231 height 10
select select "169"
click at [153, 50] on select "[Selecione...] Supermercado Preço Bom" at bounding box center [268, 55] width 231 height 10
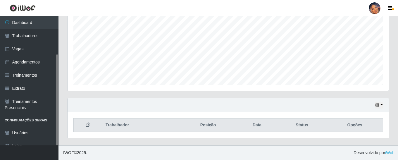
scroll to position [20, 0]
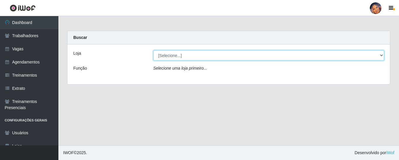
click at [205, 53] on select "[Selecione...] Supermercado Preço Bom" at bounding box center [268, 55] width 231 height 10
select select "169"
click at [153, 50] on select "[Selecione...] Supermercado Preço Bom" at bounding box center [268, 55] width 231 height 10
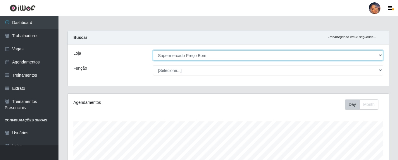
scroll to position [124, 0]
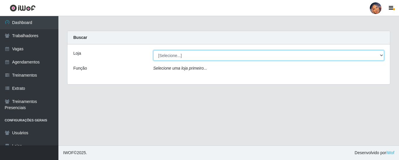
click at [193, 59] on select "[Selecione...] Supermercado Preço Bom" at bounding box center [268, 55] width 231 height 10
select select "169"
click at [153, 50] on select "[Selecione...] Supermercado Preço Bom" at bounding box center [268, 55] width 231 height 10
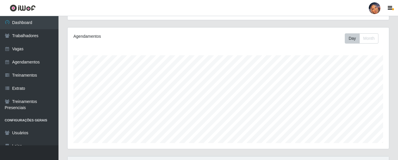
scroll to position [124, 0]
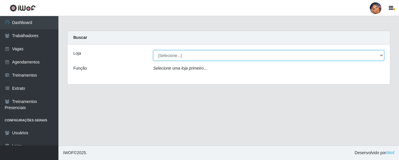
click at [171, 56] on select "[Selecione...] Supermercado Preço Bom" at bounding box center [268, 55] width 231 height 10
select select "169"
click at [153, 50] on select "[Selecione...] Supermercado Preço Bom" at bounding box center [268, 55] width 231 height 10
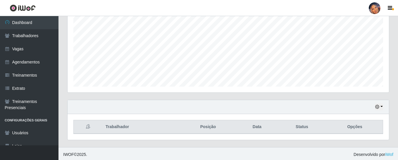
scroll to position [124, 0]
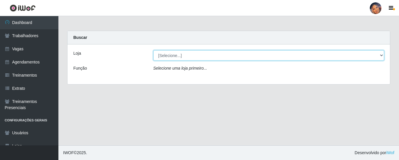
click at [215, 57] on select "[Selecione...] Supermercado Preço Bom" at bounding box center [268, 55] width 231 height 10
select select "169"
click at [153, 50] on select "[Selecione...] Supermercado Preço Bom" at bounding box center [268, 55] width 231 height 10
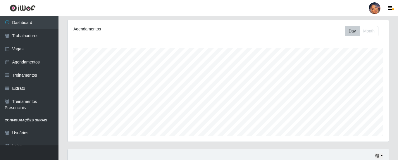
scroll to position [124, 0]
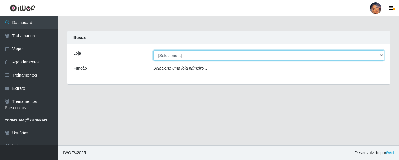
drag, startPoint x: 211, startPoint y: 56, endPoint x: 210, endPoint y: 60, distance: 3.9
click at [211, 56] on select "[Selecione...] Supermercado Preço Bom" at bounding box center [268, 55] width 231 height 10
select select "169"
click at [153, 50] on select "[Selecione...] Supermercado Preço Bom" at bounding box center [268, 55] width 231 height 10
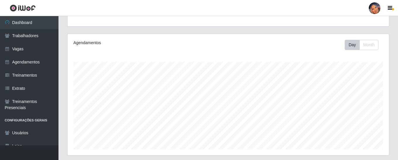
scroll to position [124, 0]
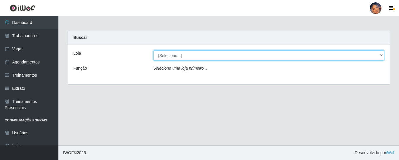
click at [188, 54] on select "[Selecione...] Supermercado Preço Bom" at bounding box center [268, 55] width 231 height 10
select select "169"
click at [153, 50] on select "[Selecione...] Supermercado Preço Bom" at bounding box center [268, 55] width 231 height 10
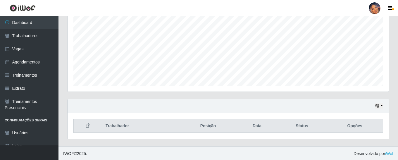
scroll to position [121, 321]
